Goal: Find specific page/section: Find specific page/section

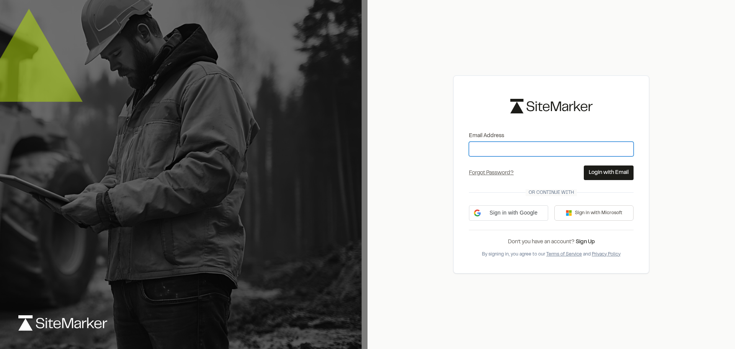
drag, startPoint x: 0, startPoint y: 0, endPoint x: 504, endPoint y: 155, distance: 527.5
click at [504, 155] on input "Email Address" at bounding box center [551, 149] width 165 height 15
type input "**********"
click at [610, 167] on button "Login with Email" at bounding box center [608, 172] width 50 height 15
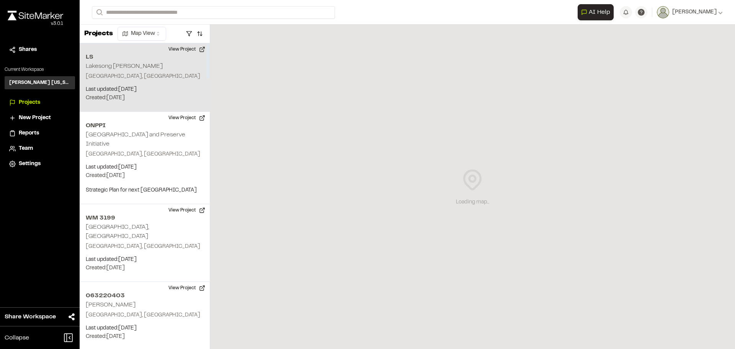
click at [144, 89] on p "Last updated: [DATE]" at bounding box center [145, 89] width 118 height 8
click at [183, 49] on button "View Project" at bounding box center [187, 49] width 46 height 12
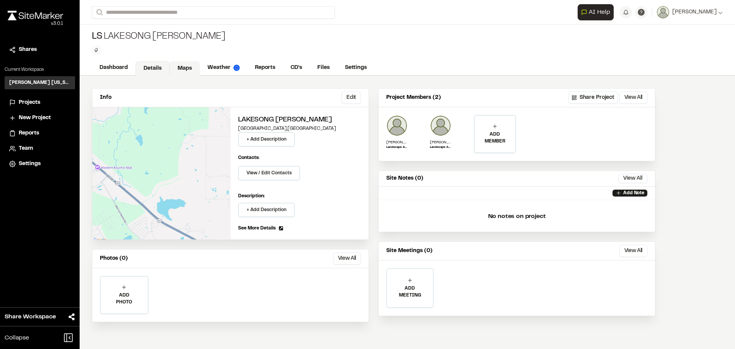
click at [189, 69] on link "Maps" at bounding box center [185, 68] width 30 height 15
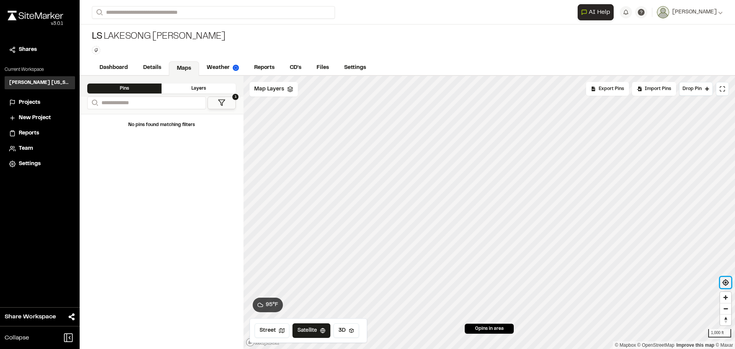
click at [722, 284] on span "Find my location" at bounding box center [725, 282] width 11 height 11
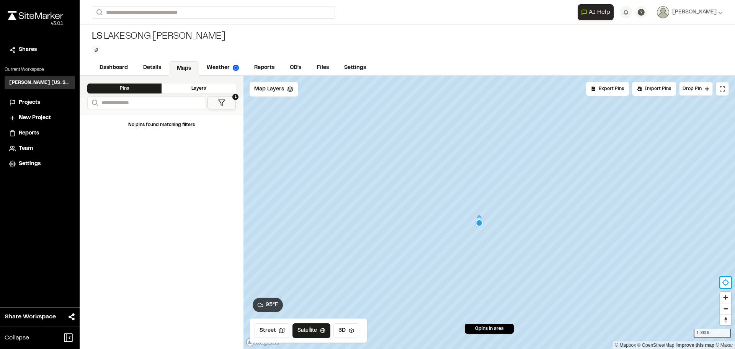
drag, startPoint x: 406, startPoint y: 270, endPoint x: 420, endPoint y: 259, distance: 17.5
click at [420, 259] on div "Map marker" at bounding box center [479, 222] width 30350 height 30350
click at [726, 323] on span "Reset bearing to north" at bounding box center [725, 319] width 11 height 11
click at [156, 65] on link "Details" at bounding box center [152, 68] width 34 height 15
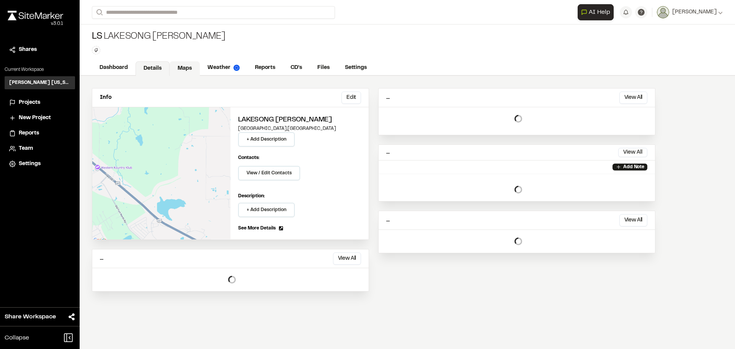
click at [186, 64] on link "Maps" at bounding box center [185, 68] width 30 height 15
